Goal: Task Accomplishment & Management: Use online tool/utility

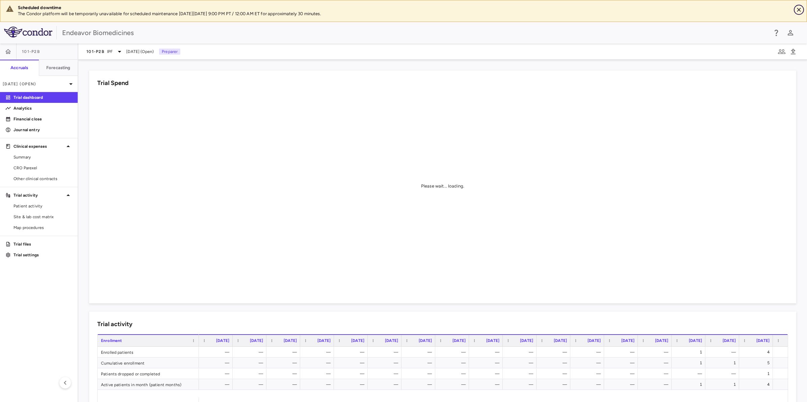
click at [798, 10] on icon "Close" at bounding box center [798, 9] width 7 height 7
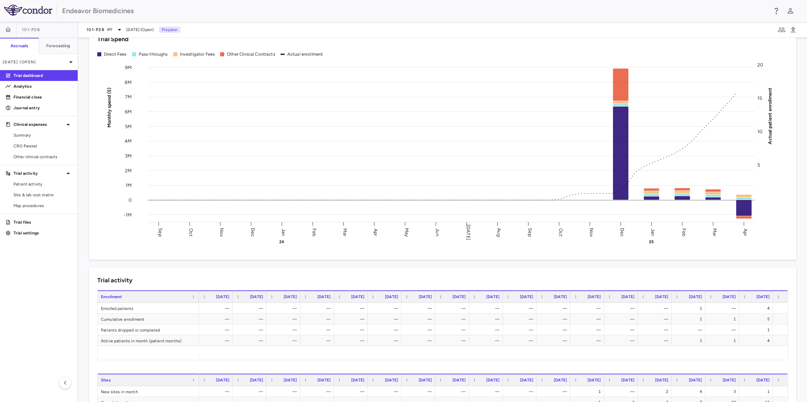
scroll to position [42, 0]
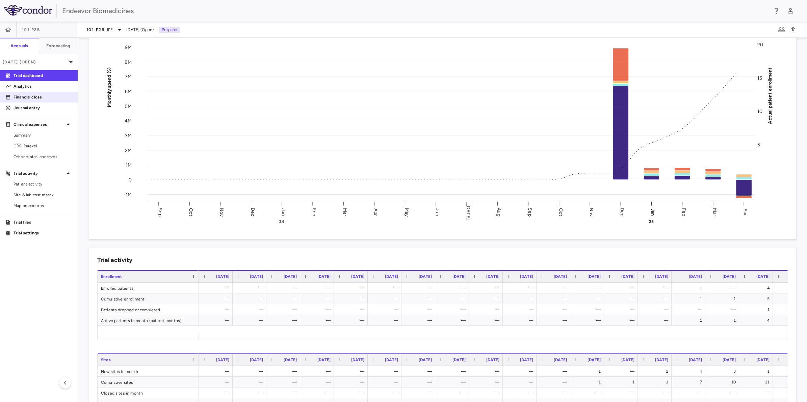
click at [38, 100] on link "Financial close" at bounding box center [39, 97] width 78 height 10
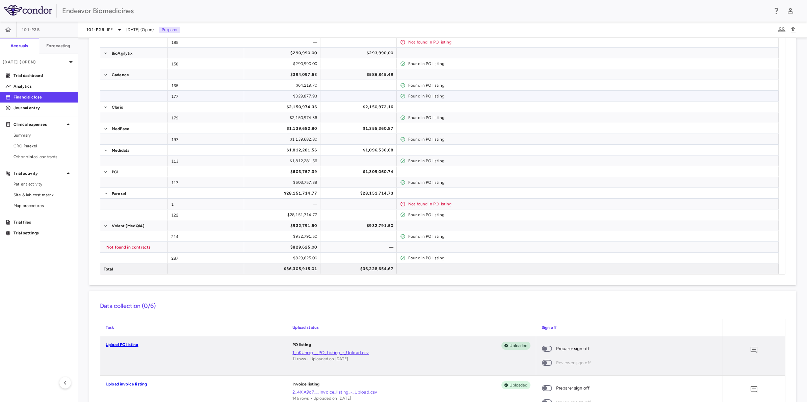
scroll to position [42, 0]
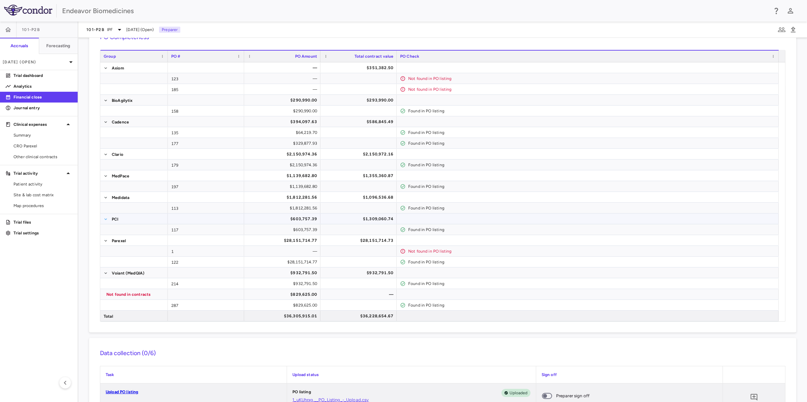
click at [107, 219] on span at bounding box center [106, 219] width 4 height 4
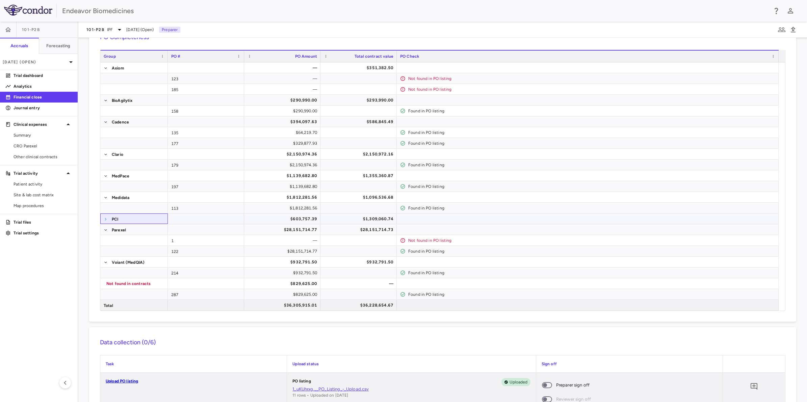
click at [106, 219] on span at bounding box center [106, 219] width 4 height 4
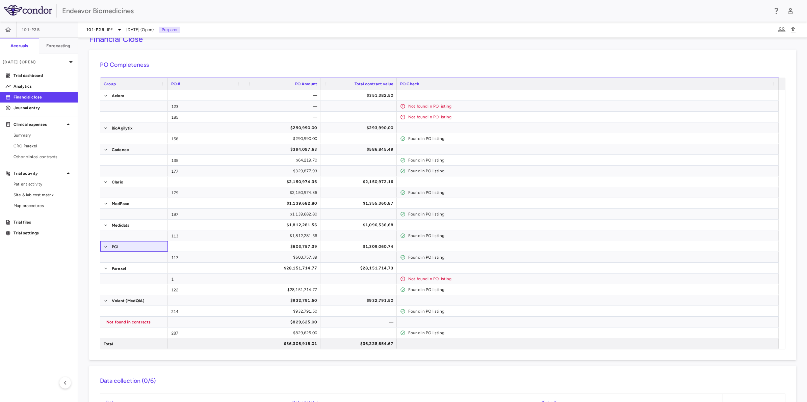
scroll to position [0, 0]
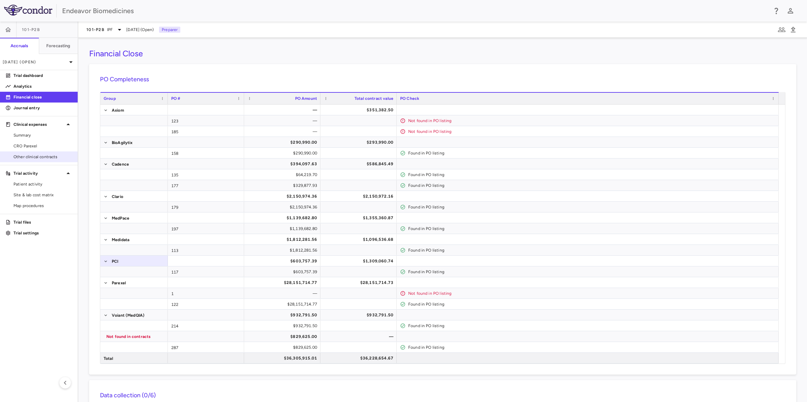
click at [43, 156] on span "Other clinical contracts" at bounding box center [43, 157] width 59 height 6
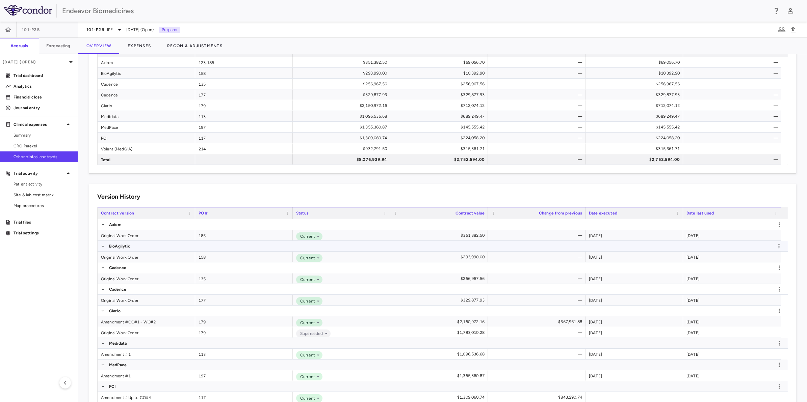
scroll to position [98, 0]
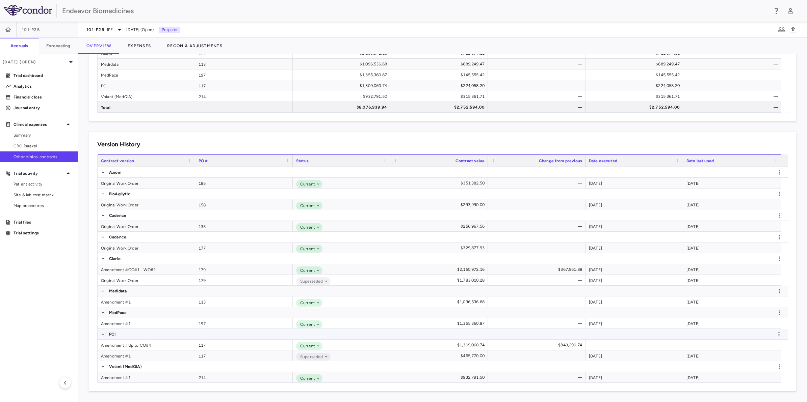
click at [99, 333] on span "PCI" at bounding box center [443, 334] width 690 height 10
click at [102, 335] on span at bounding box center [103, 335] width 4 height 4
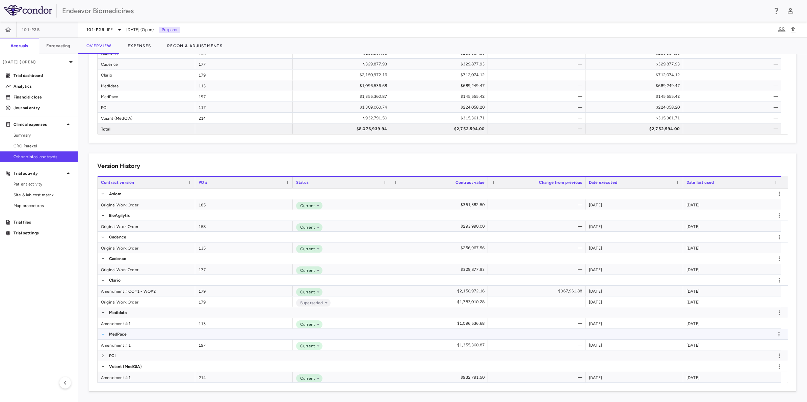
scroll to position [76, 0]
click at [102, 354] on span at bounding box center [103, 356] width 4 height 4
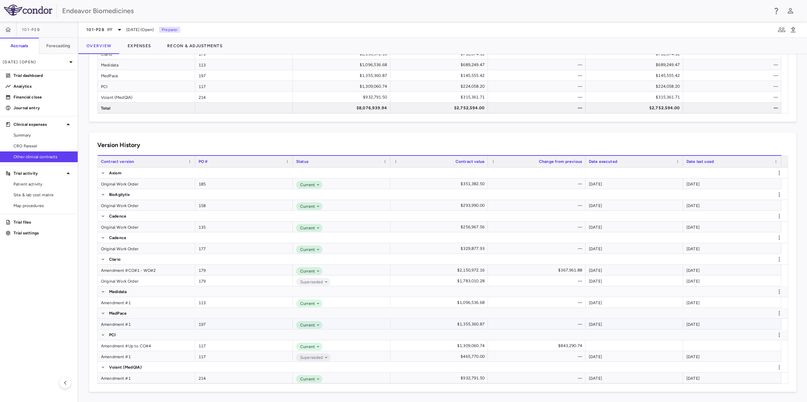
scroll to position [98, 0]
click at [174, 347] on div "Amendment #Up to CO#4" at bounding box center [147, 345] width 98 height 10
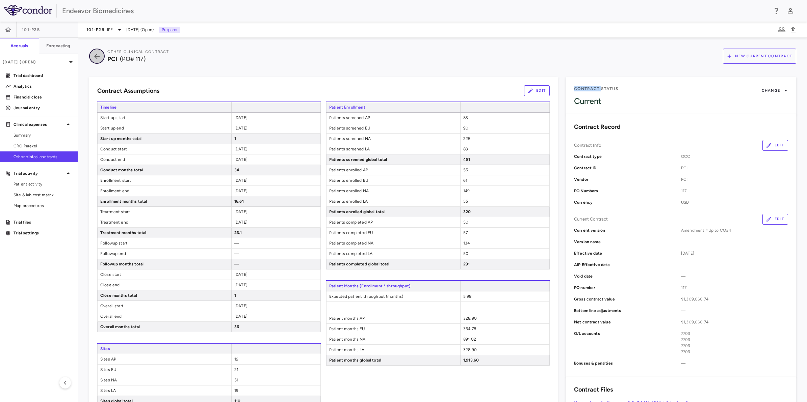
click at [98, 58] on icon "button" at bounding box center [97, 56] width 12 height 8
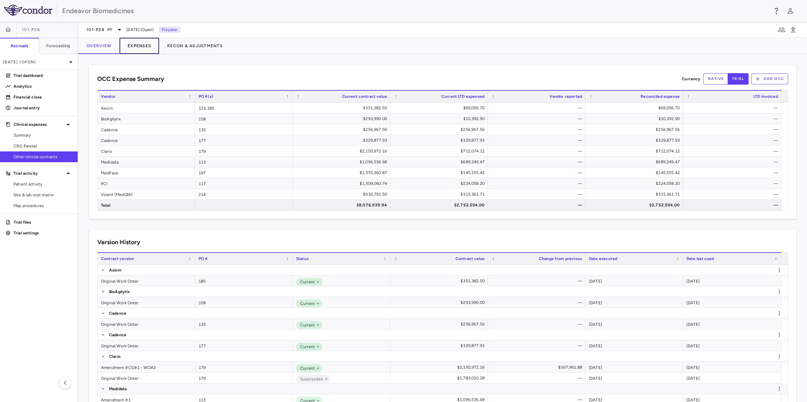
click at [145, 44] on button "Expenses" at bounding box center [140, 46] width 40 height 16
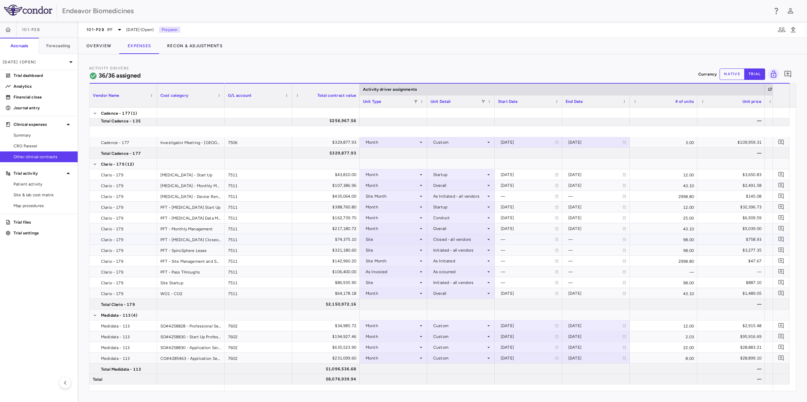
scroll to position [127, 0]
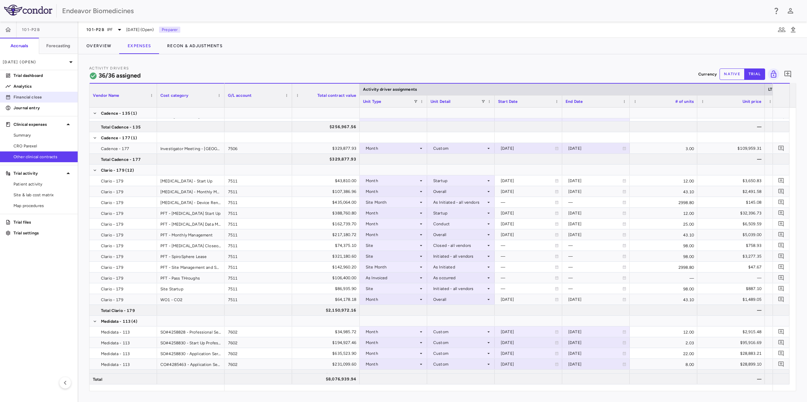
click at [31, 99] on p "Financial close" at bounding box center [43, 97] width 59 height 6
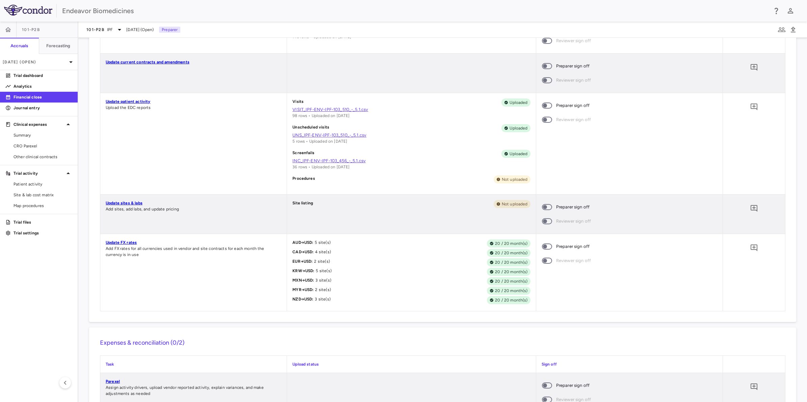
scroll to position [464, 0]
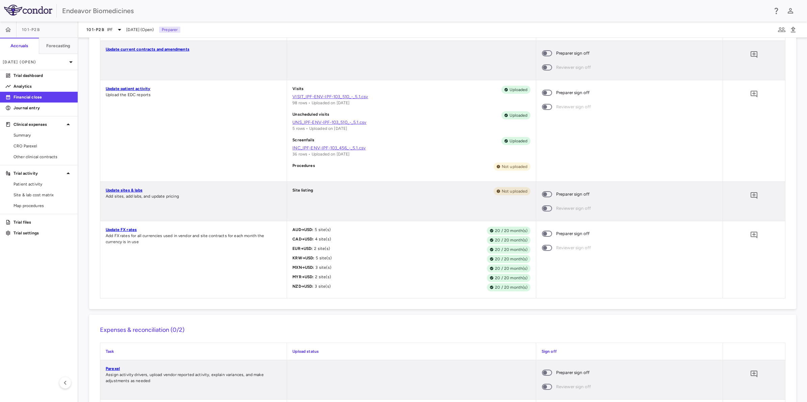
click at [124, 230] on link "Update FX rates" at bounding box center [121, 230] width 31 height 5
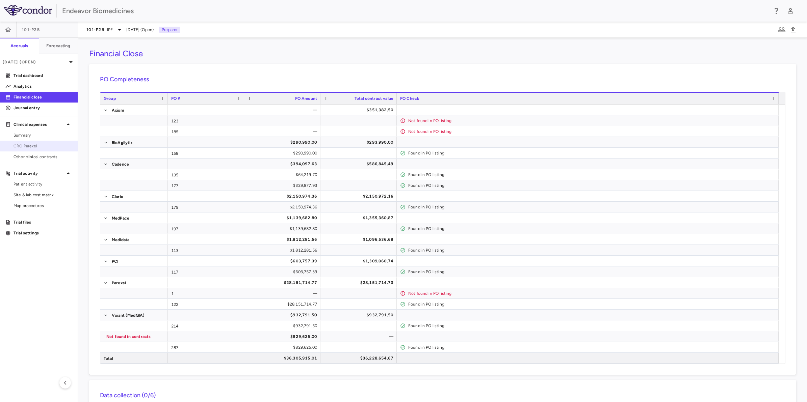
click at [38, 143] on span "CRO Parexel" at bounding box center [43, 146] width 59 height 6
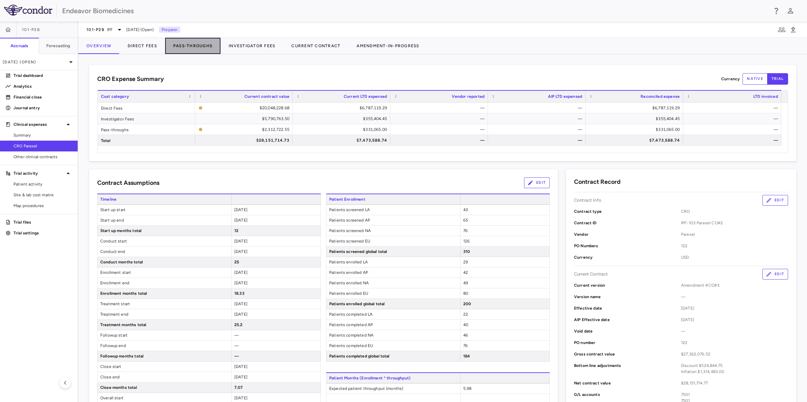
click at [194, 45] on button "Pass-Throughs" at bounding box center [192, 46] width 55 height 16
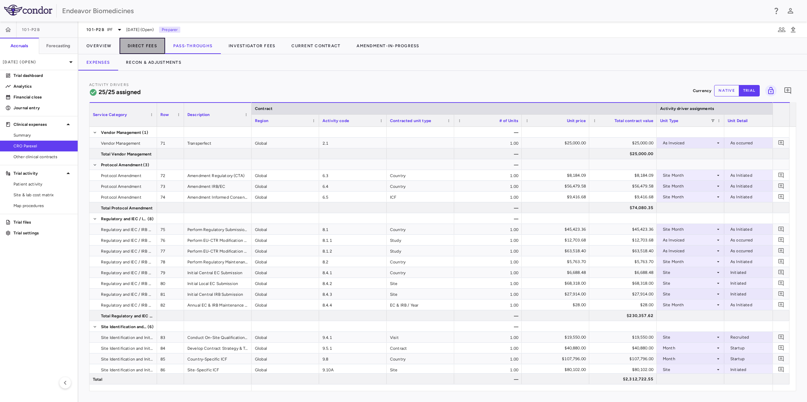
click at [156, 43] on button "Direct Fees" at bounding box center [143, 46] width 46 height 16
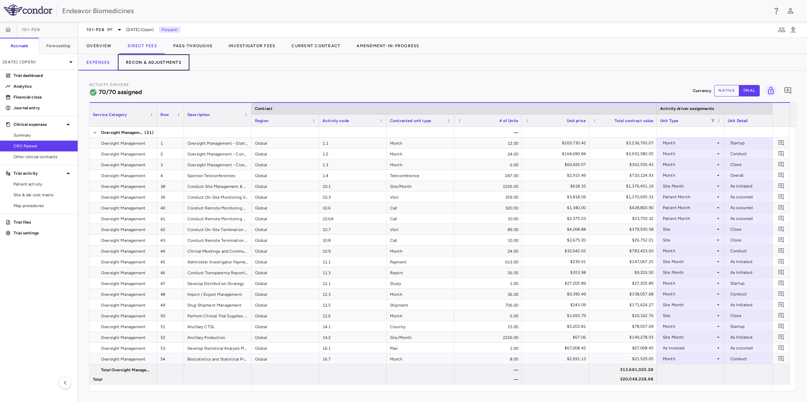
click at [167, 61] on button "Recon & Adjustments" at bounding box center [154, 62] width 72 height 16
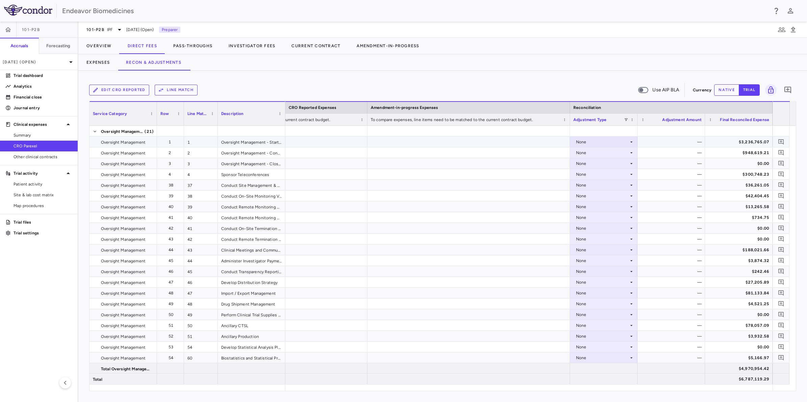
click at [633, 142] on icon at bounding box center [631, 141] width 5 height 5
drag, startPoint x: 450, startPoint y: 141, endPoint x: 359, endPoint y: 164, distance: 93.8
click at [450, 140] on div at bounding box center [403, 201] width 807 height 402
drag, startPoint x: 670, startPoint y: 391, endPoint x: 660, endPoint y: 391, distance: 9.8
click at [660, 391] on div "Service Category Drag here to set column labels Service Category Row 5" at bounding box center [442, 246] width 707 height 290
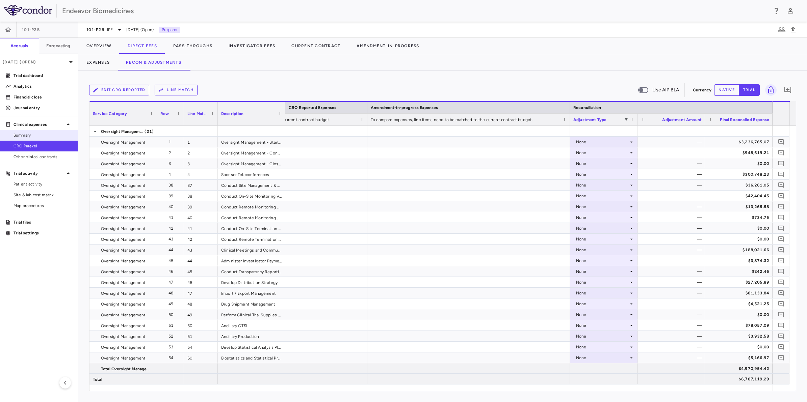
click at [41, 132] on span "Summary" at bounding box center [43, 135] width 59 height 6
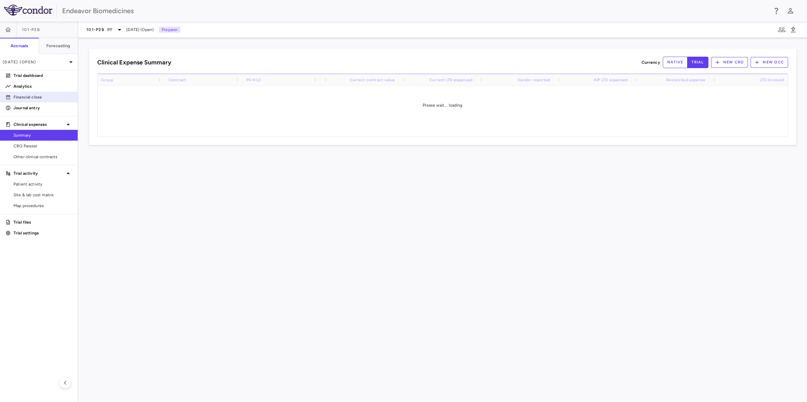
click at [37, 96] on p "Financial close" at bounding box center [43, 97] width 59 height 6
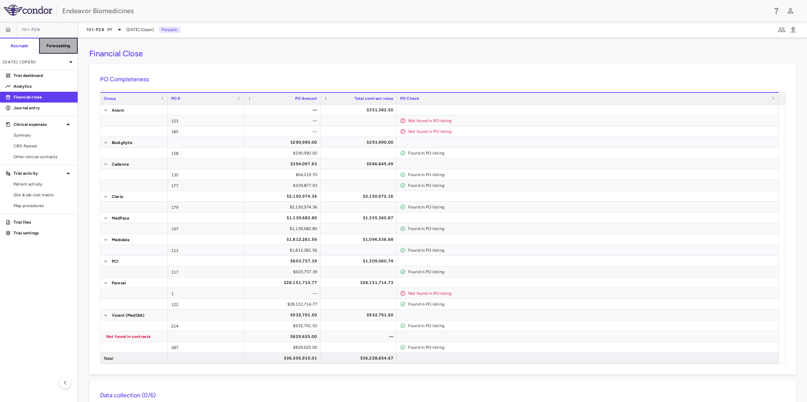
click at [63, 44] on h6 "Forecasting" at bounding box center [58, 46] width 24 height 6
